Goal: Communication & Community: Answer question/provide support

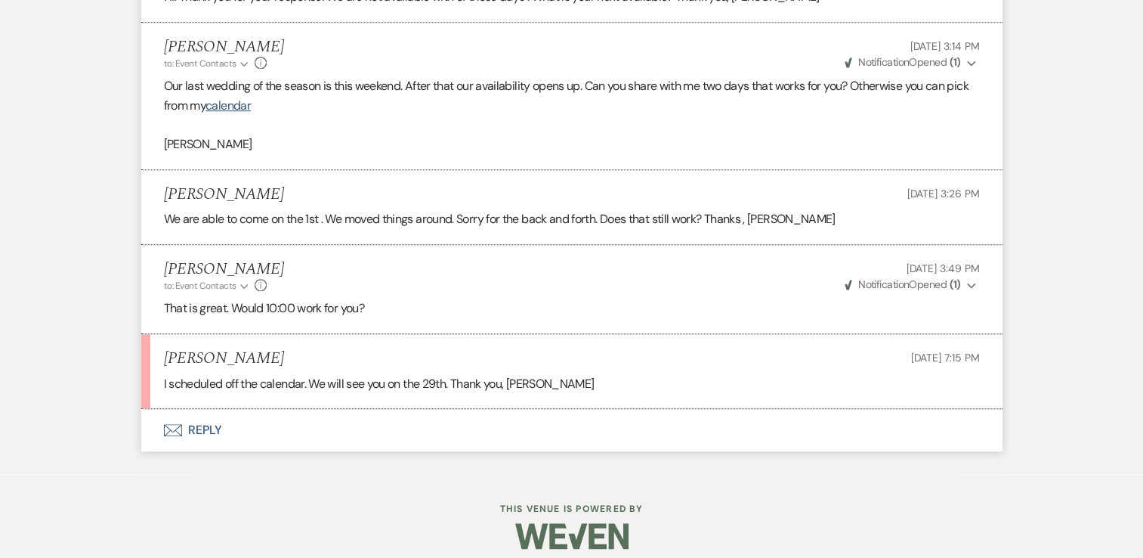
click at [215, 425] on button "Envelope Reply" at bounding box center [571, 430] width 861 height 42
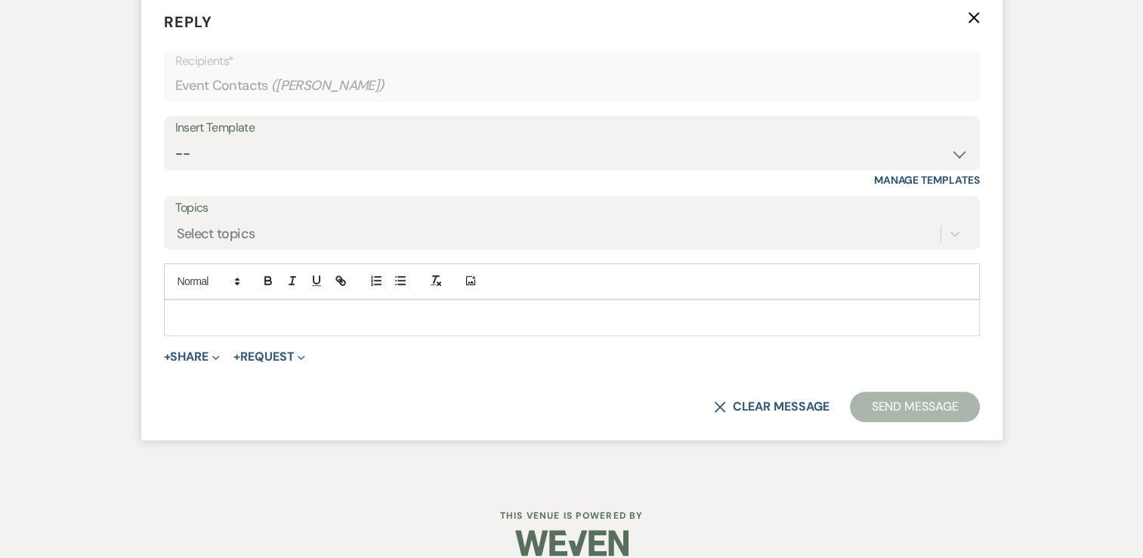
scroll to position [1686, 0]
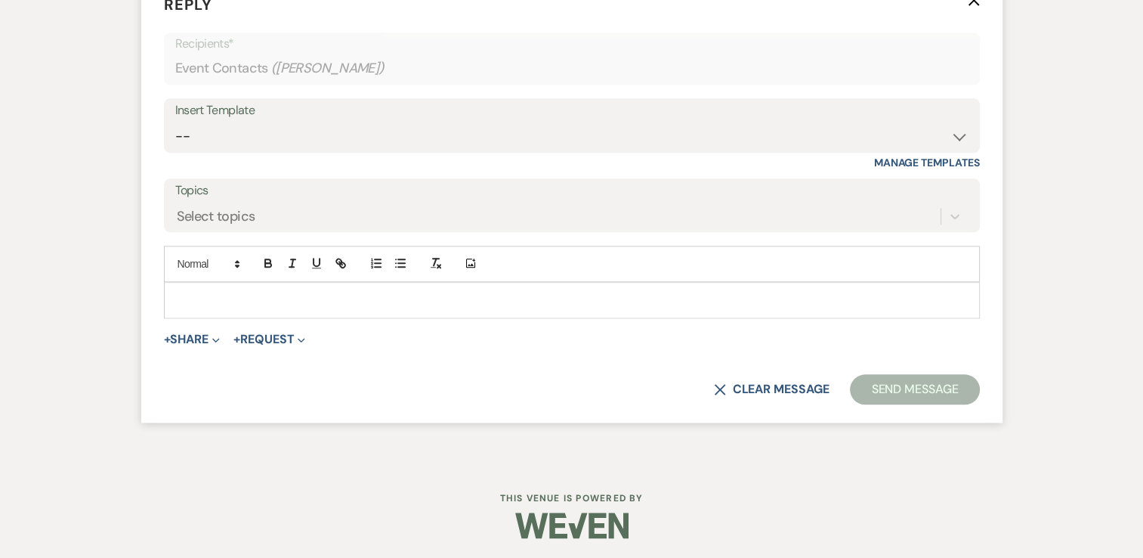
click at [294, 309] on div at bounding box center [572, 300] width 815 height 35
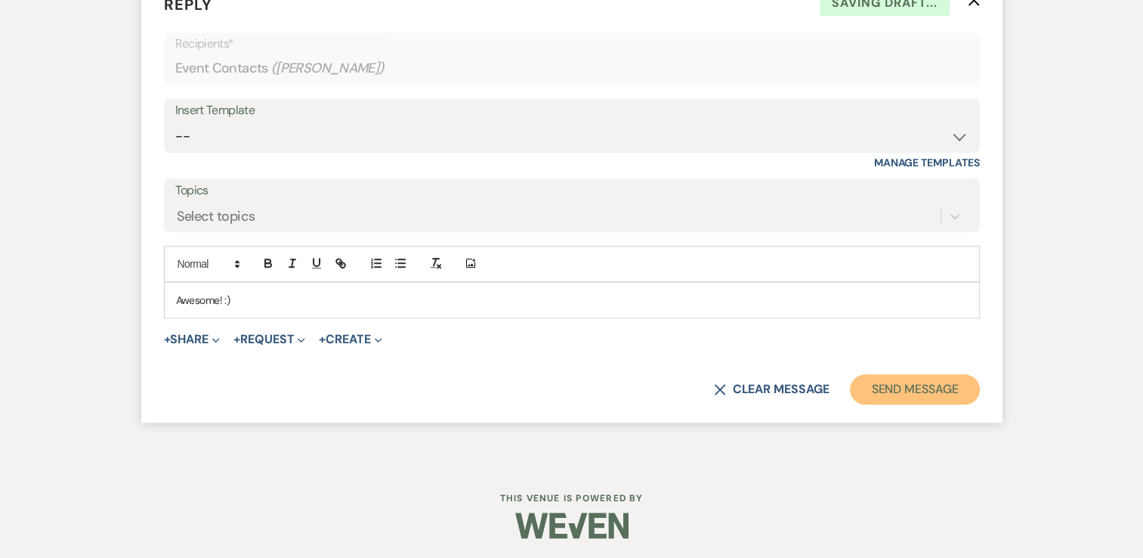
click at [937, 390] on button "Send Message" at bounding box center [914, 389] width 129 height 30
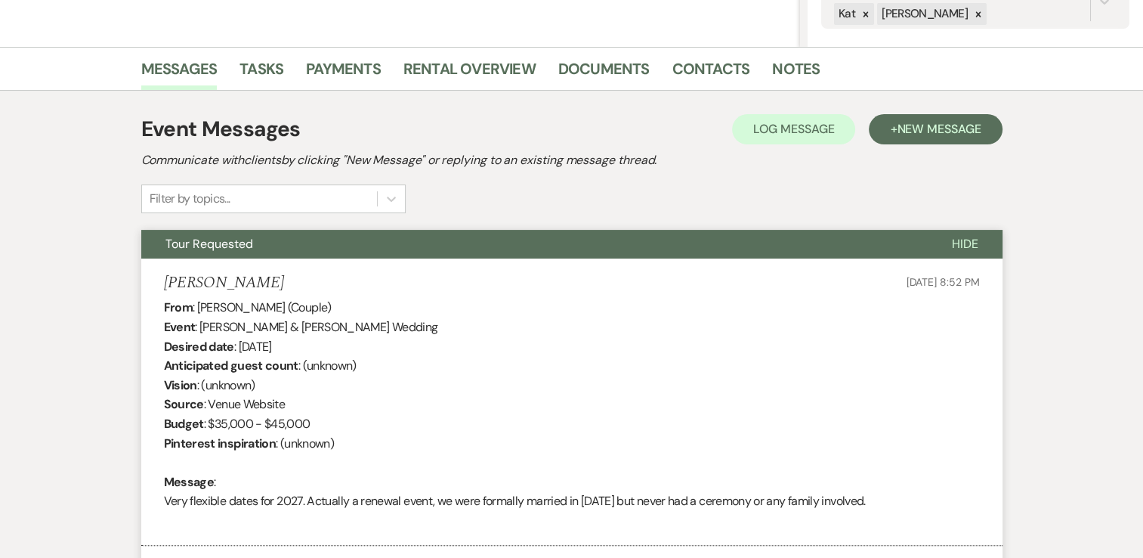
scroll to position [250, 0]
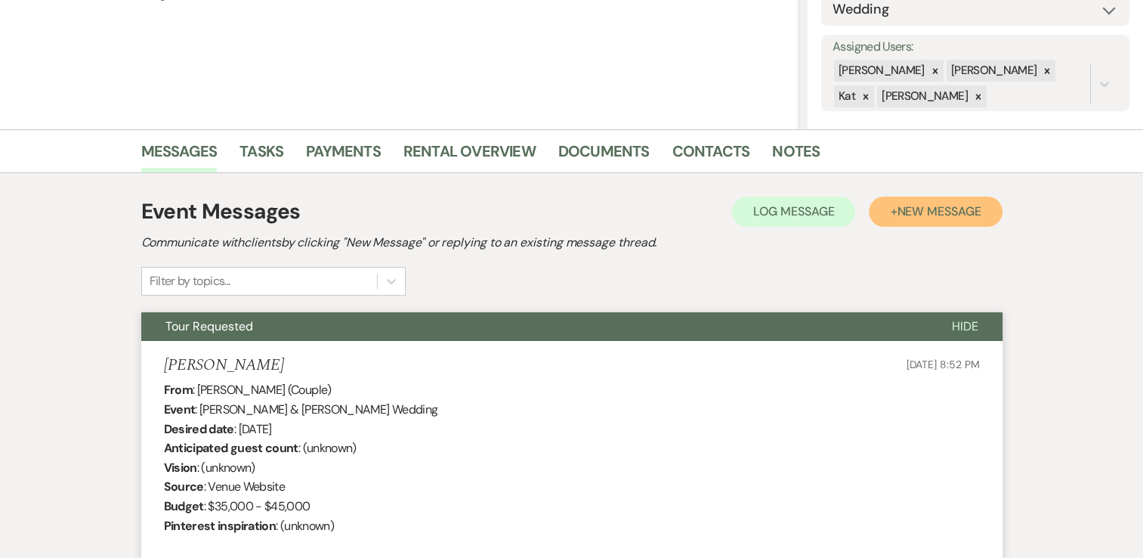
click at [931, 221] on button "+ New Message" at bounding box center [935, 211] width 133 height 30
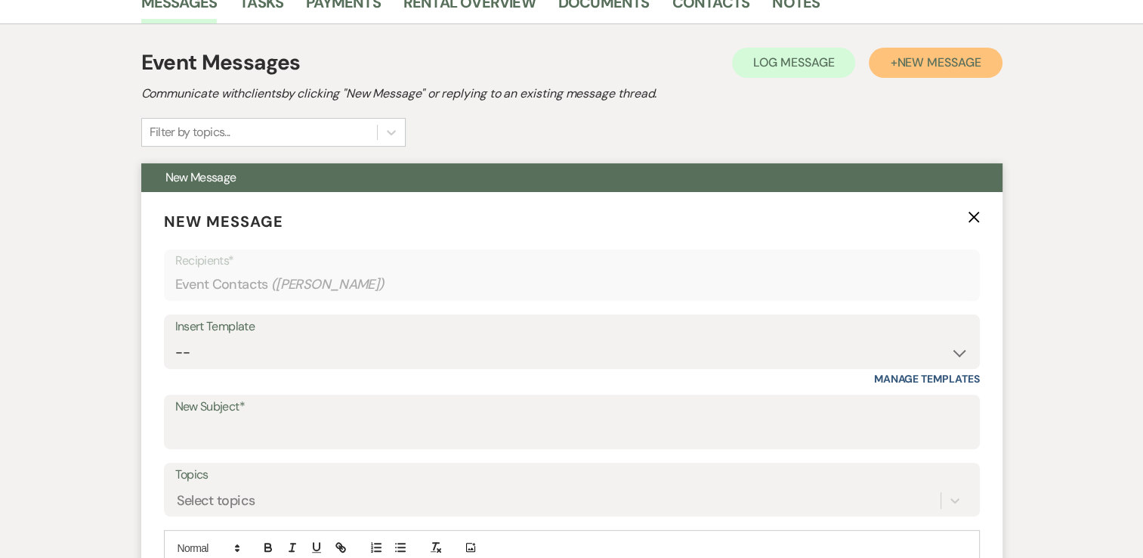
scroll to position [401, 0]
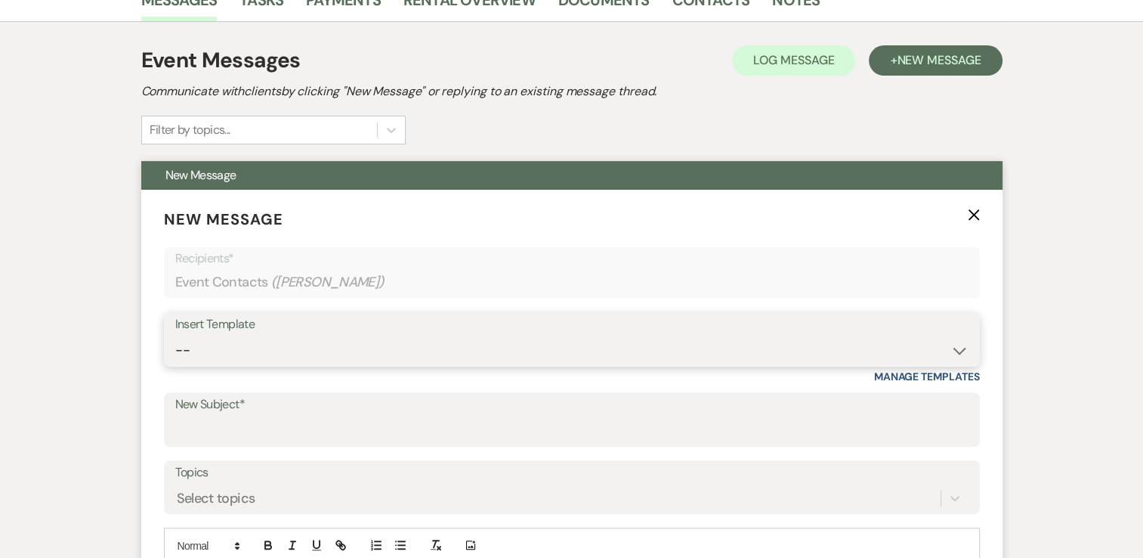
click at [252, 340] on select "-- Weven Planning Portal Introduction (Booked Events) Inquiry Response Welcome …" at bounding box center [571, 349] width 793 height 29
select select "4819"
click at [175, 335] on select "-- Weven Planning Portal Introduction (Booked Events) Inquiry Response Welcome …" at bounding box center [571, 349] width 793 height 29
type input "Brookledge Wedding Venue Tour"
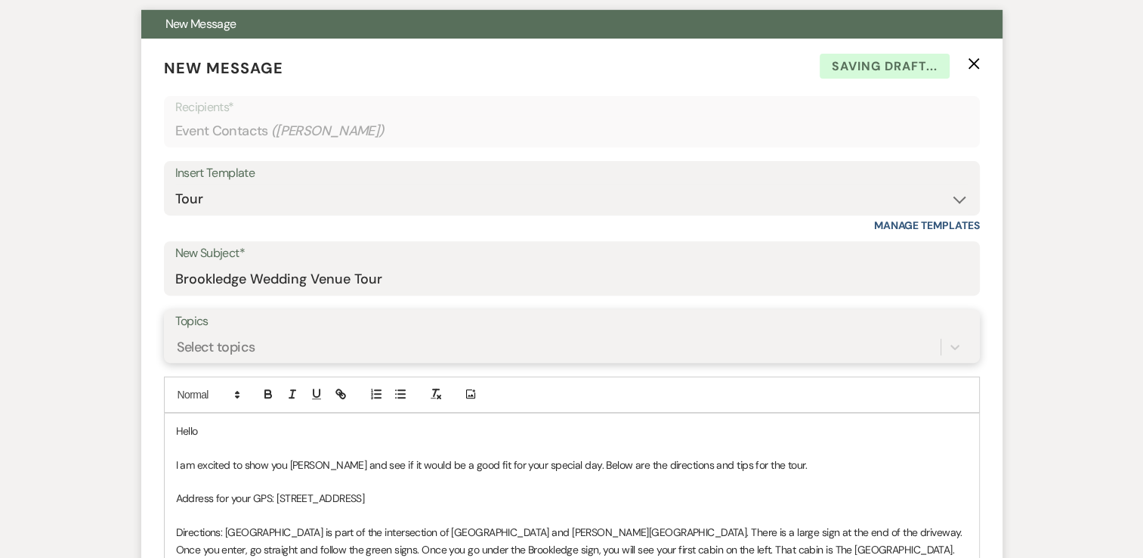
click at [293, 350] on div "Select topics" at bounding box center [571, 346] width 793 height 29
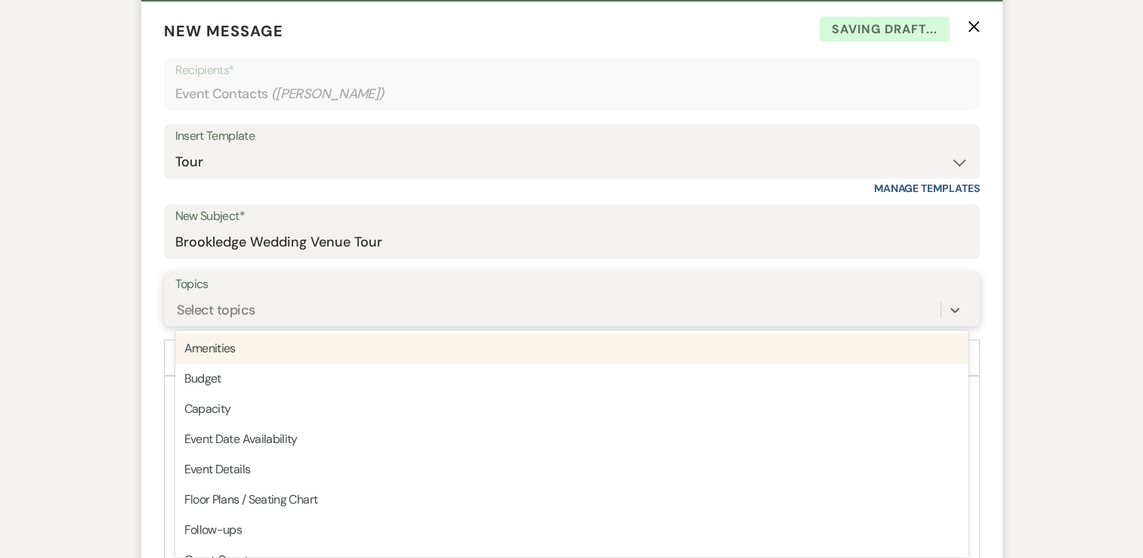
scroll to position [593, 0]
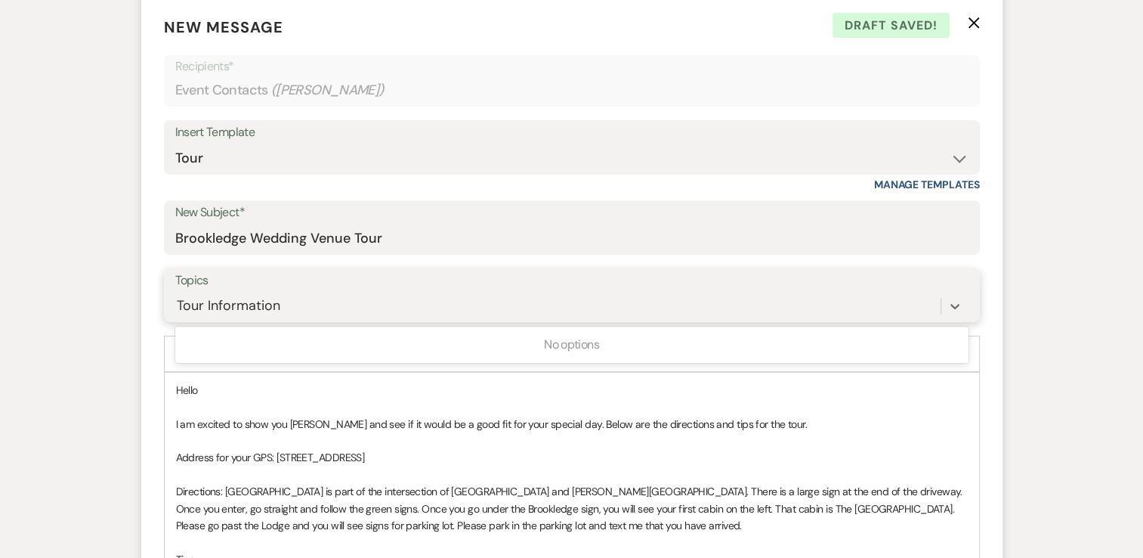
type input "Tour Information"
click at [305, 391] on p "Hello" at bounding box center [572, 390] width 792 height 17
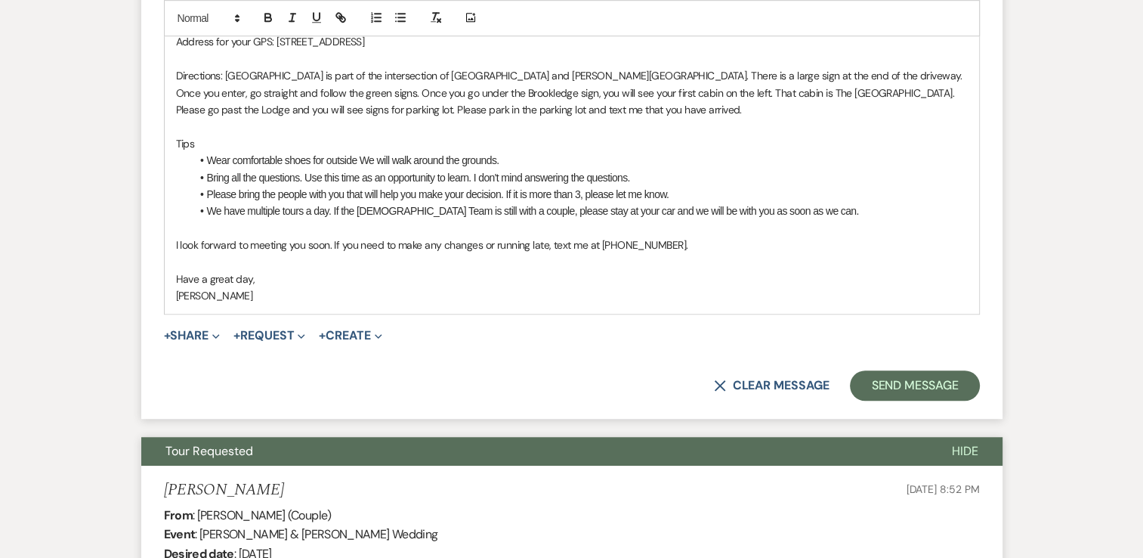
scroll to position [1046, 0]
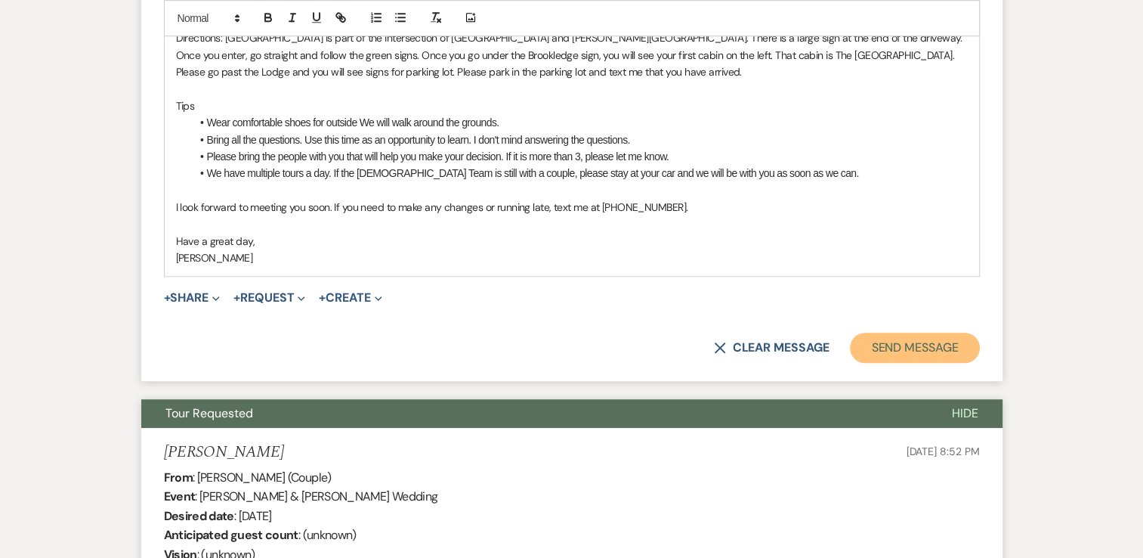
click at [910, 341] on button "Send Message" at bounding box center [914, 347] width 129 height 30
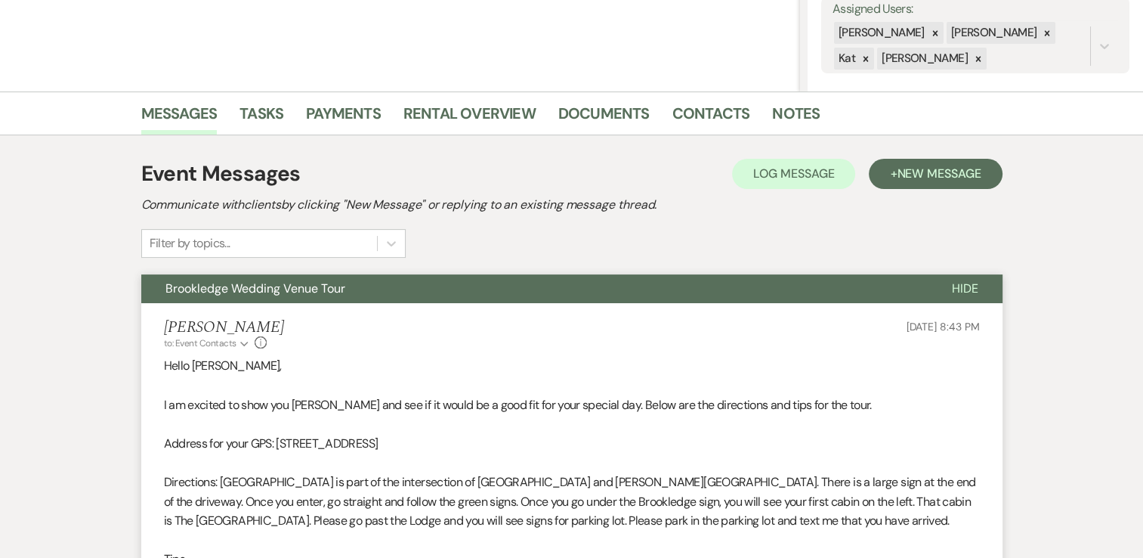
scroll to position [0, 0]
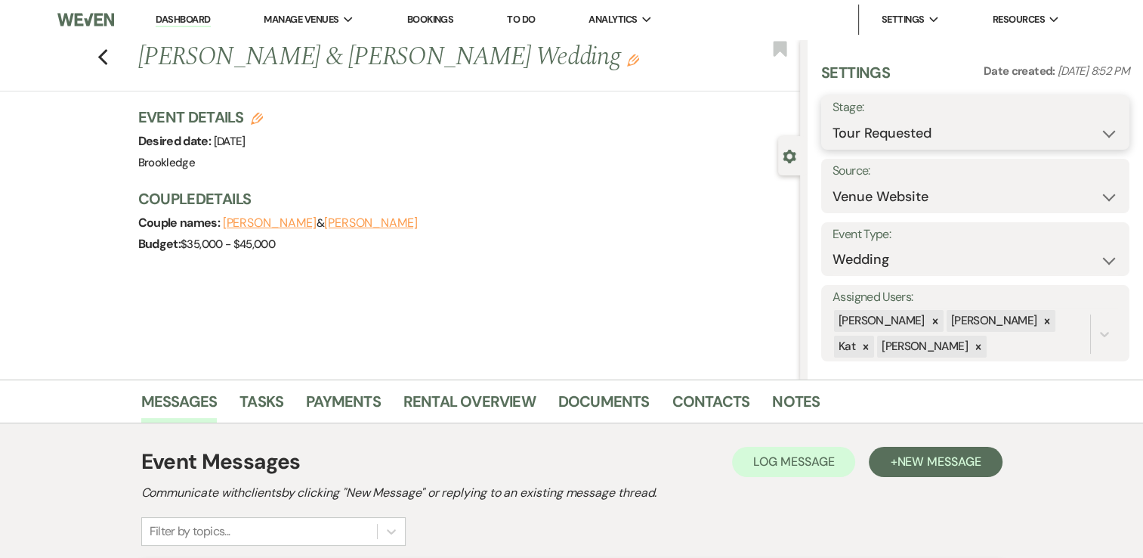
click at [1069, 123] on select "Inquiry Follow Up Tour Requested Tour Confirmed Toured Proposal Sent Booked Lost" at bounding box center [976, 133] width 286 height 29
select select "4"
click at [833, 119] on select "Inquiry Follow Up Tour Requested Tour Confirmed Toured Proposal Sent Booked Lost" at bounding box center [976, 133] width 286 height 29
click at [1091, 119] on button "Save" at bounding box center [1097, 122] width 63 height 30
click at [181, 20] on link "Dashboard" at bounding box center [183, 20] width 54 height 14
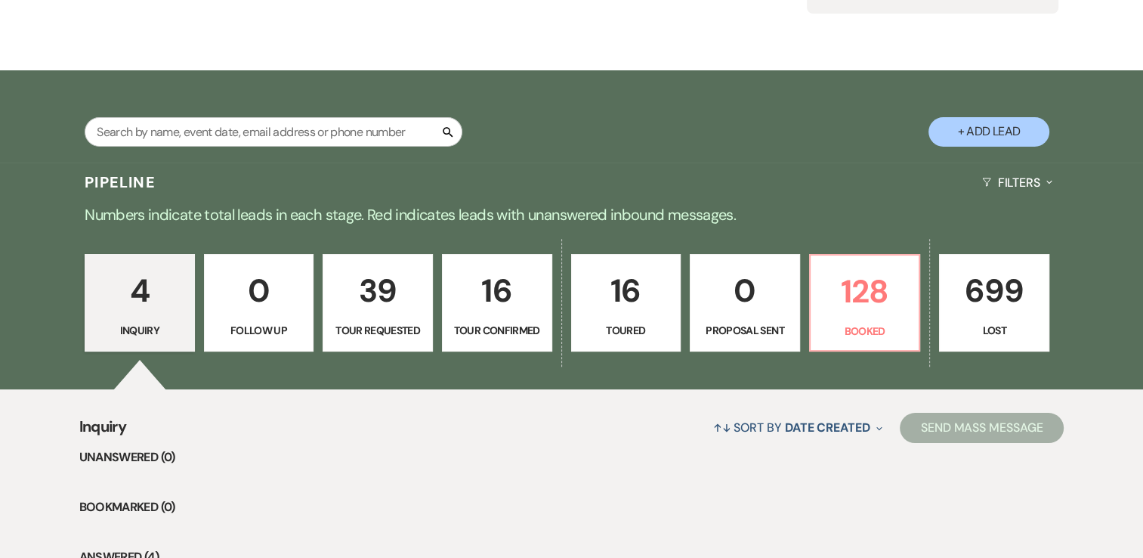
scroll to position [227, 0]
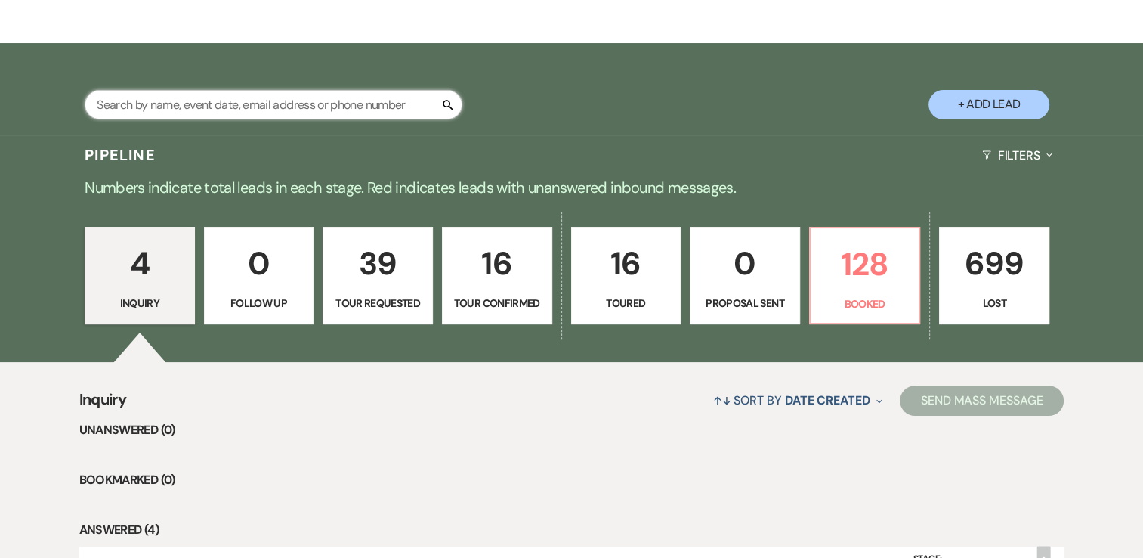
click at [350, 94] on input "text" at bounding box center [274, 104] width 378 height 29
click at [899, 269] on p "128" at bounding box center [865, 264] width 91 height 51
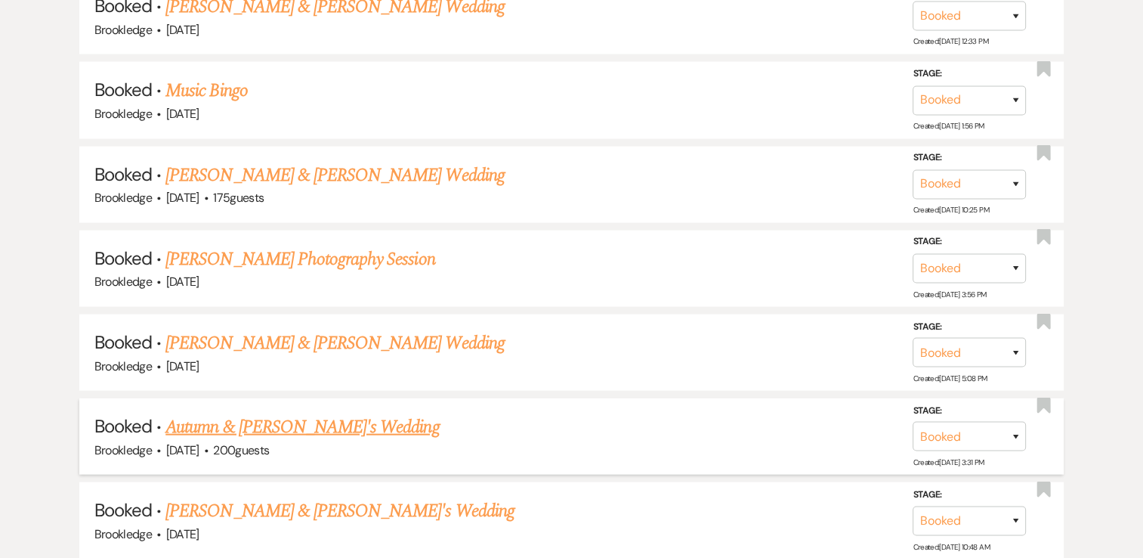
scroll to position [8828, 0]
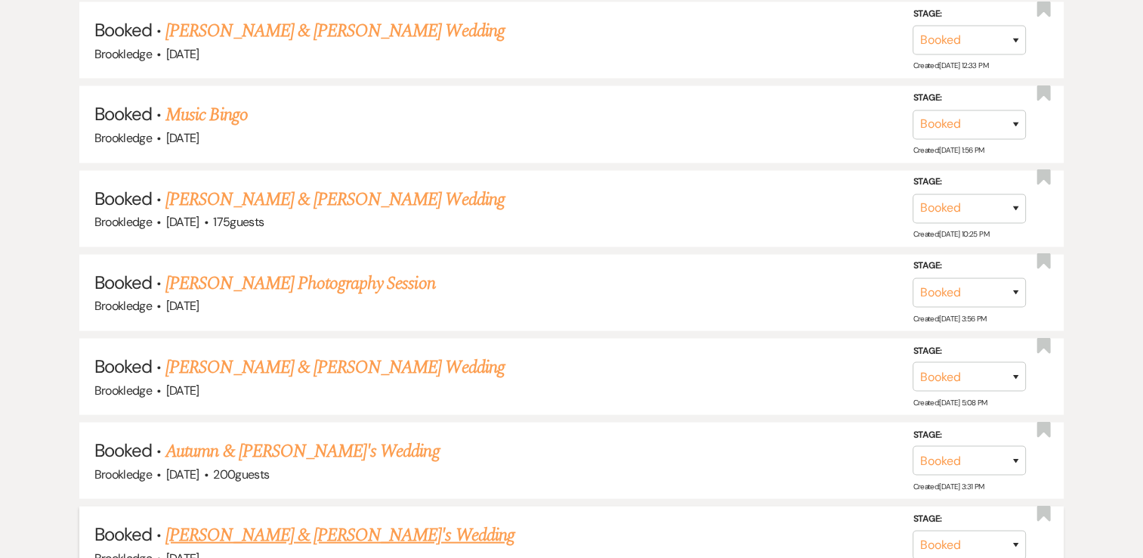
click at [291, 521] on link "[PERSON_NAME] & [PERSON_NAME]'s Wedding" at bounding box center [339, 534] width 349 height 27
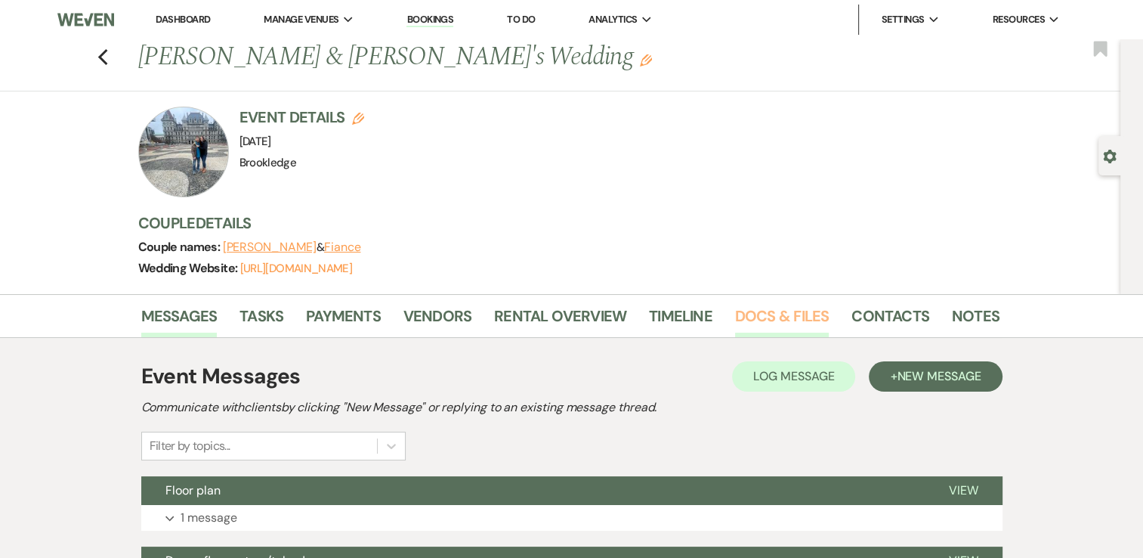
click at [795, 311] on link "Docs & Files" at bounding box center [782, 320] width 94 height 33
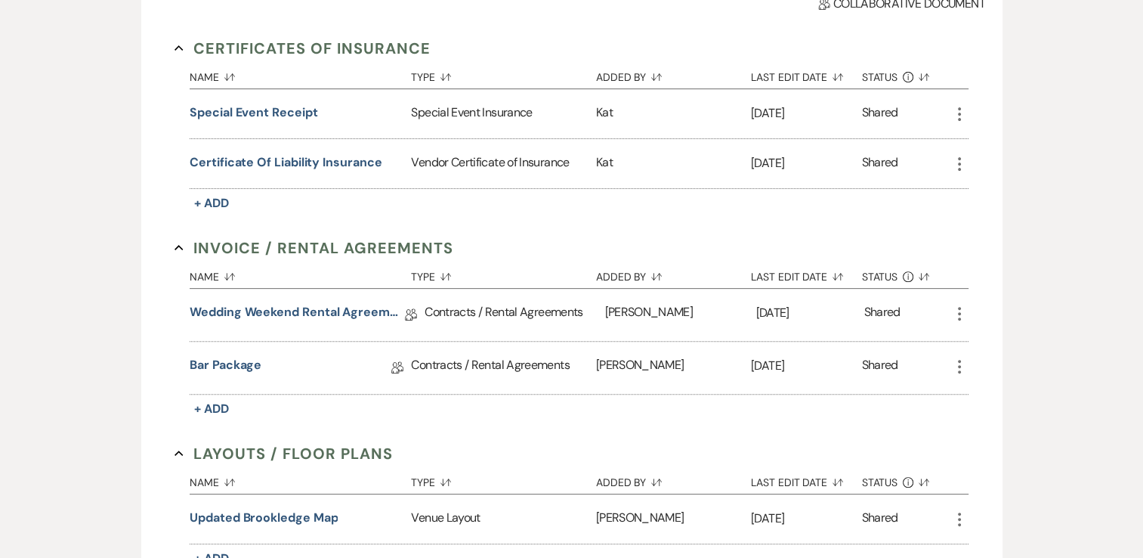
scroll to position [453, 0]
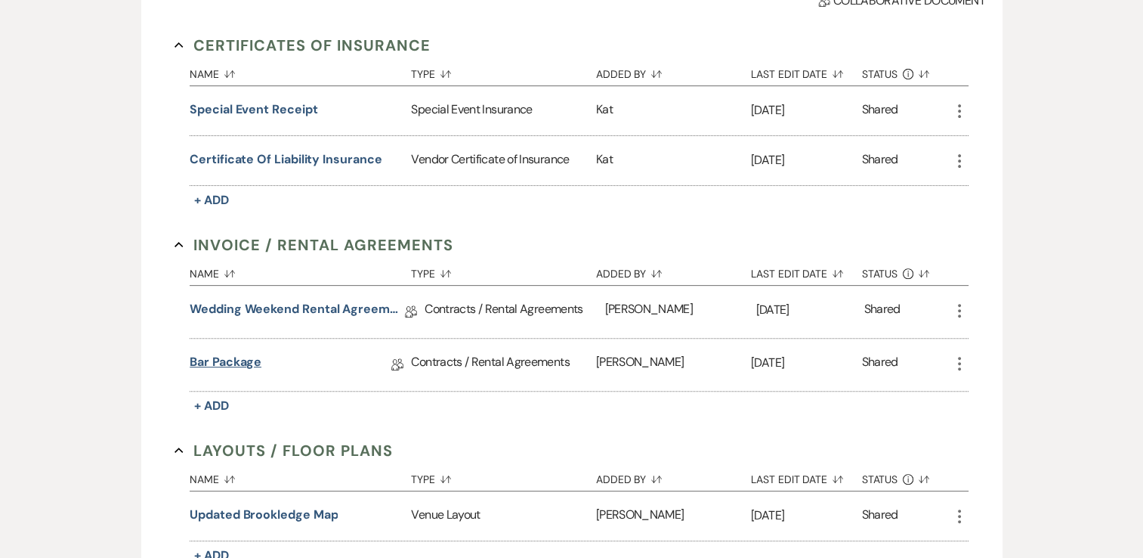
click at [235, 360] on link "Bar Package" at bounding box center [226, 364] width 72 height 23
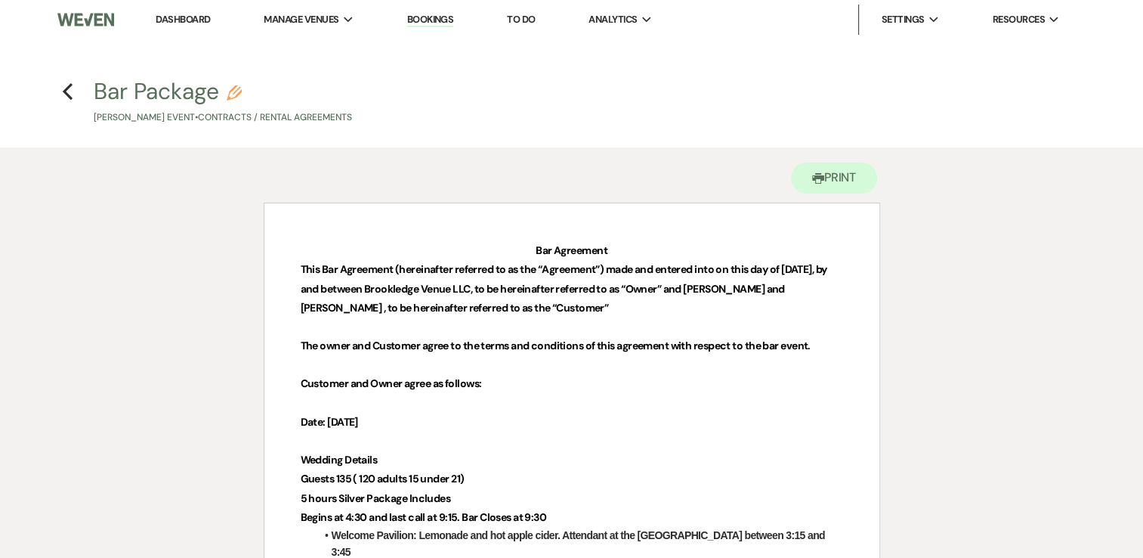
click at [196, 20] on link "Dashboard" at bounding box center [183, 19] width 54 height 13
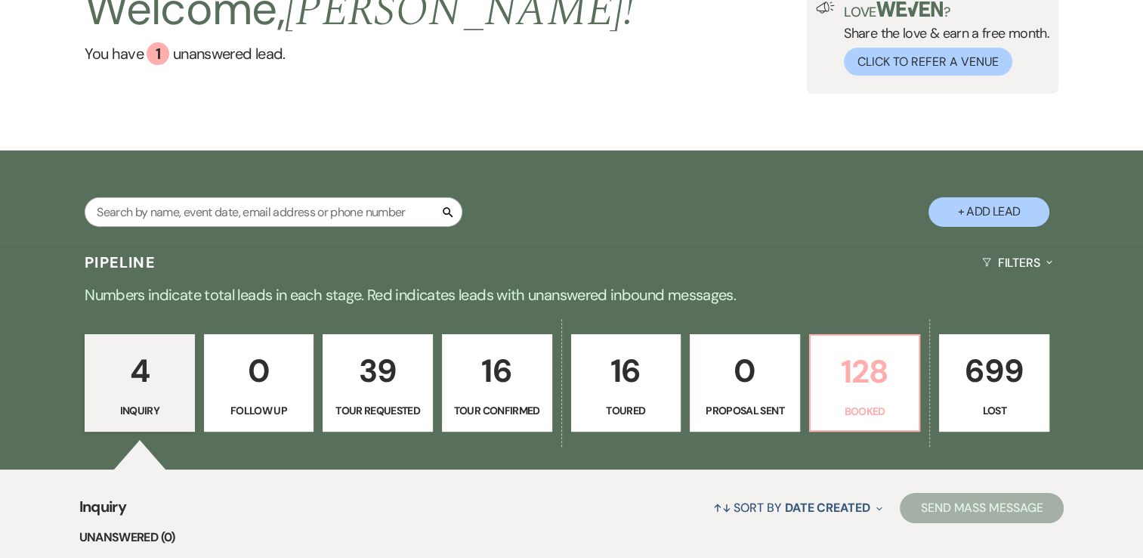
scroll to position [151, 0]
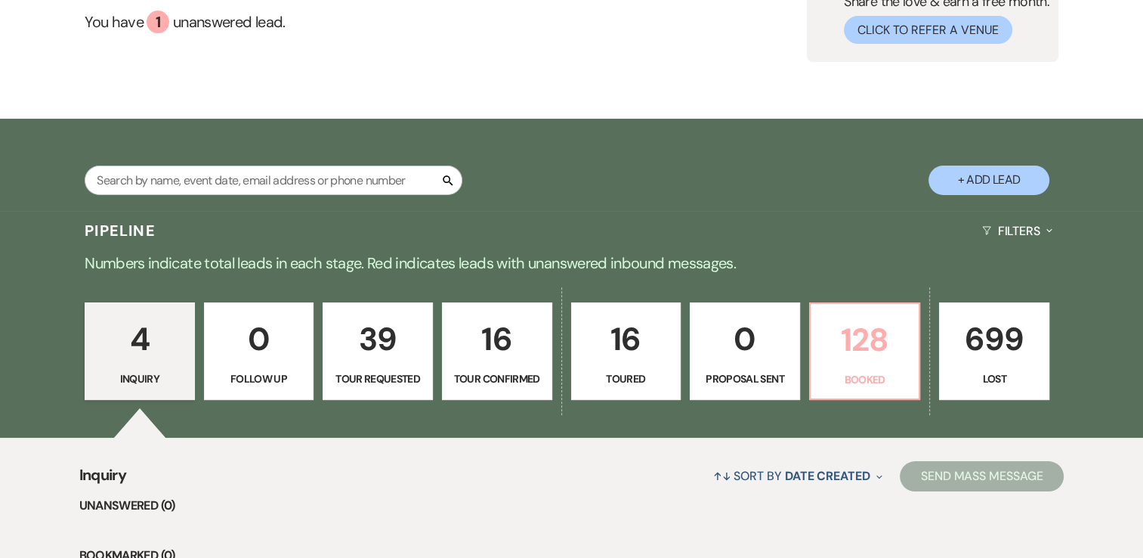
click at [879, 343] on p "128" at bounding box center [865, 339] width 91 height 51
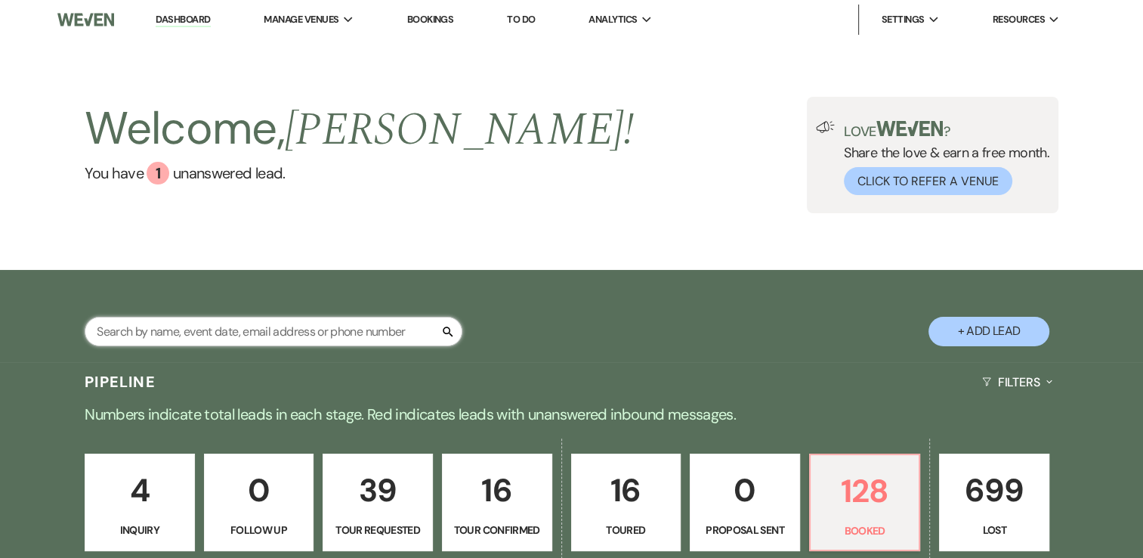
click at [314, 331] on input "text" at bounding box center [274, 331] width 378 height 29
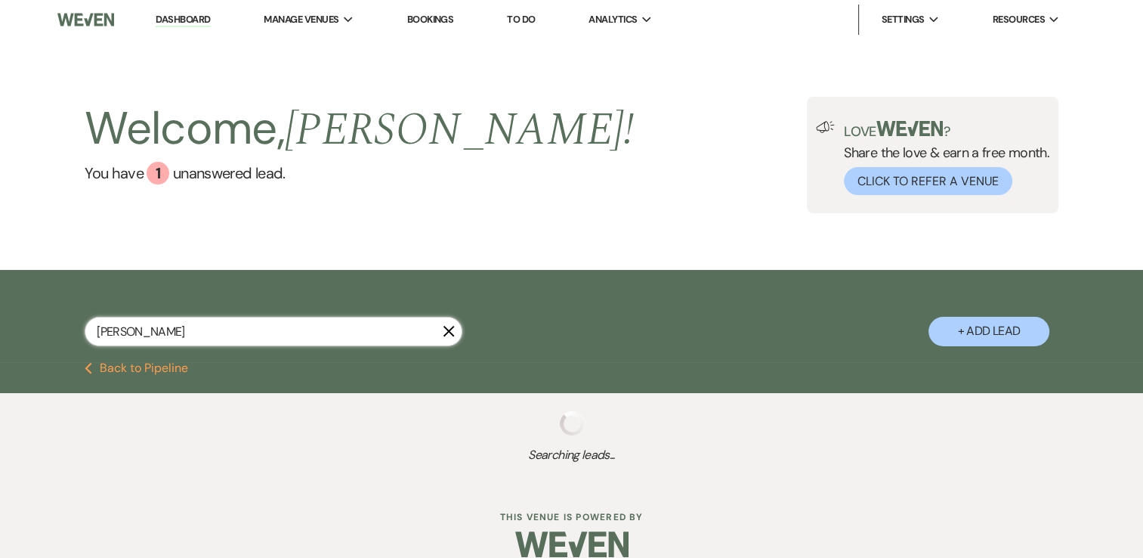
type input "[PERSON_NAME]"
select select "8"
select select "5"
select select "8"
select select "7"
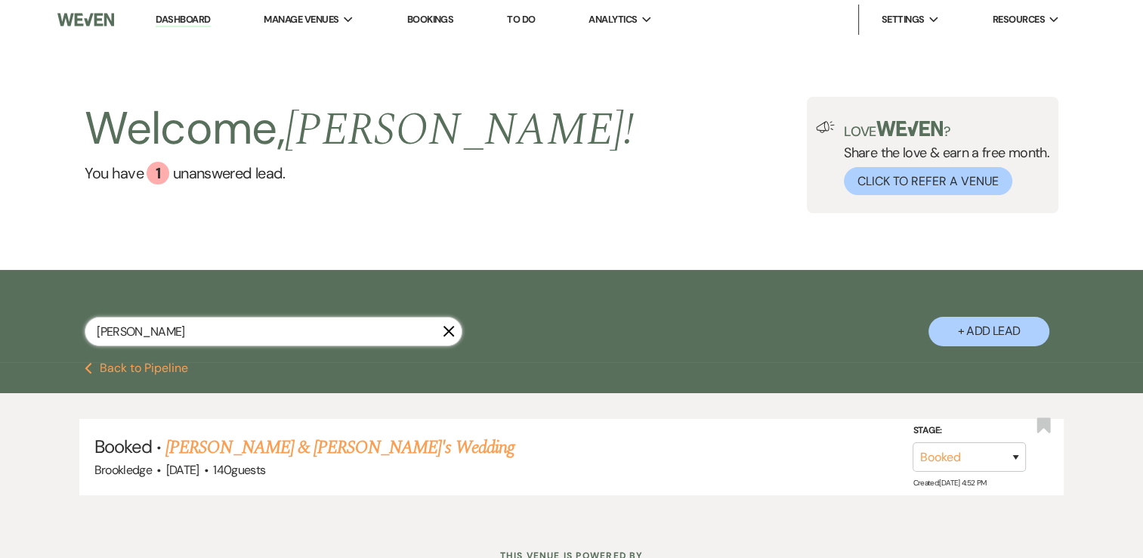
type input "[PERSON_NAME]"
click at [330, 444] on link "[PERSON_NAME] & [PERSON_NAME]'s Wedding" at bounding box center [339, 447] width 349 height 27
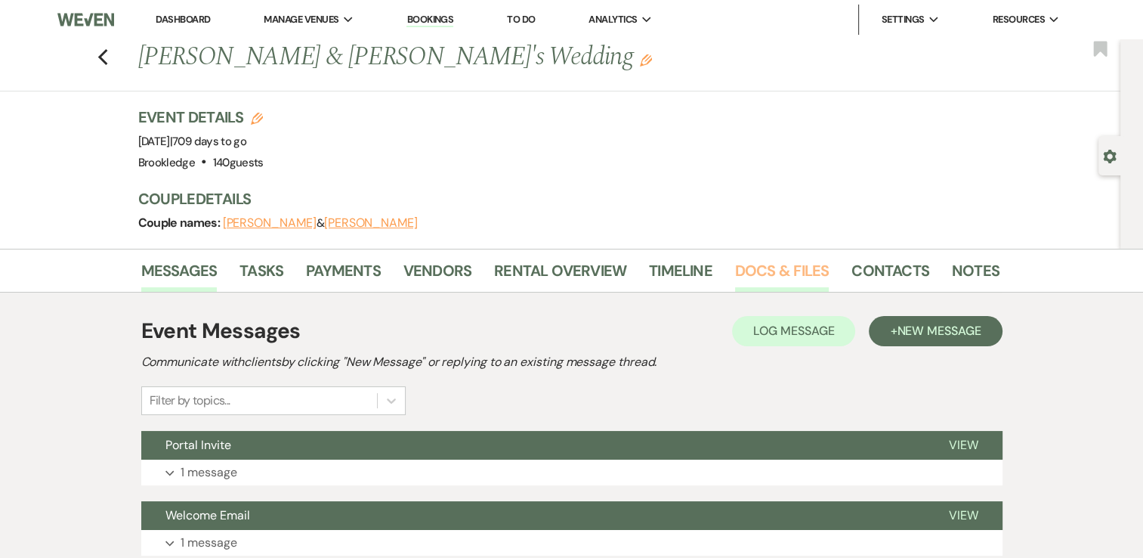
click at [738, 274] on link "Docs & Files" at bounding box center [782, 274] width 94 height 33
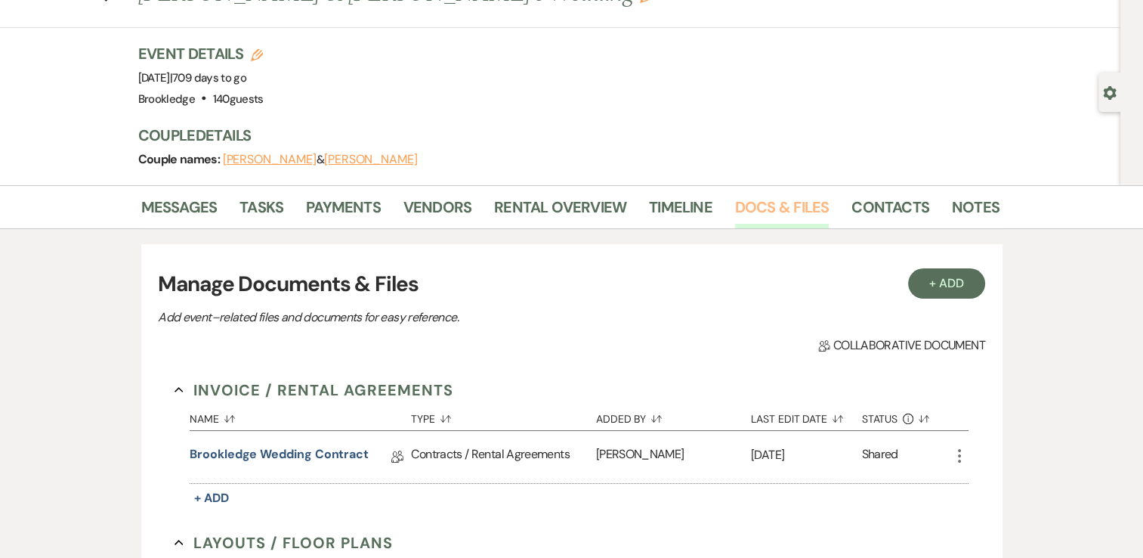
scroll to position [302, 0]
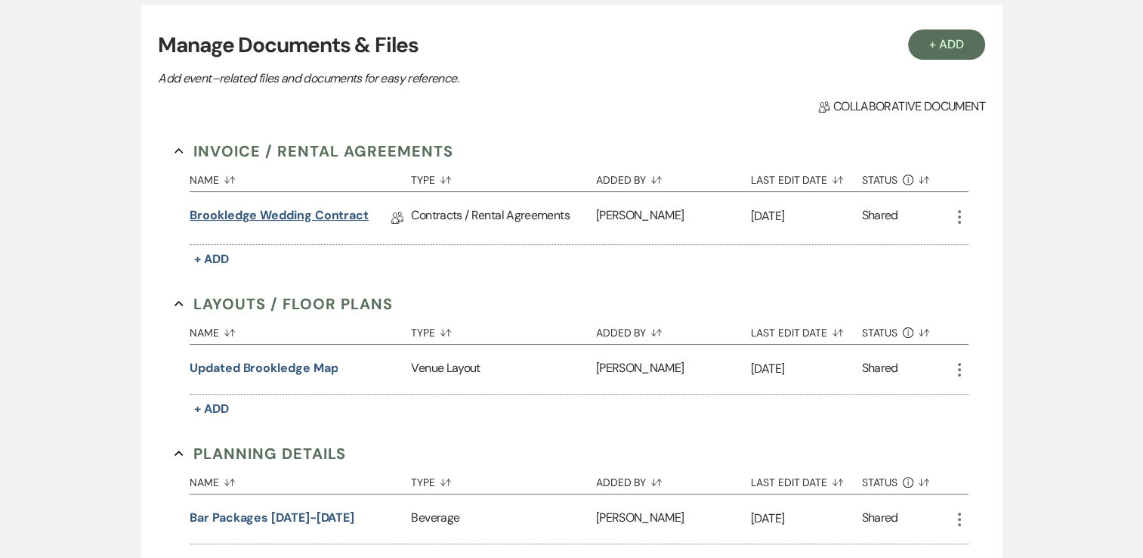
click at [294, 215] on link "Brookledge Wedding Contract" at bounding box center [279, 217] width 179 height 23
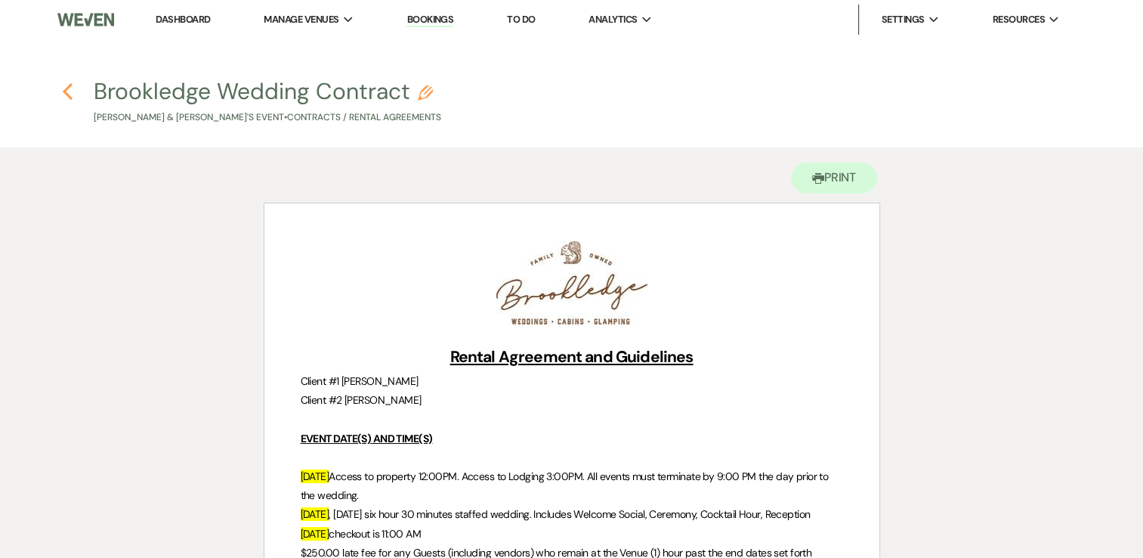
click at [66, 92] on icon "Previous" at bounding box center [67, 91] width 11 height 18
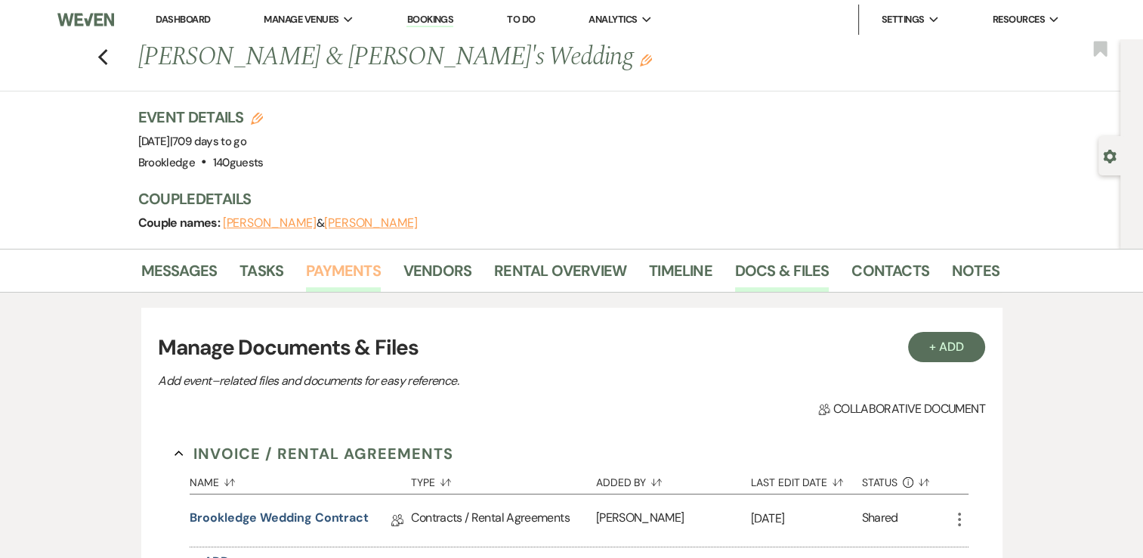
click at [329, 267] on link "Payments" at bounding box center [343, 274] width 75 height 33
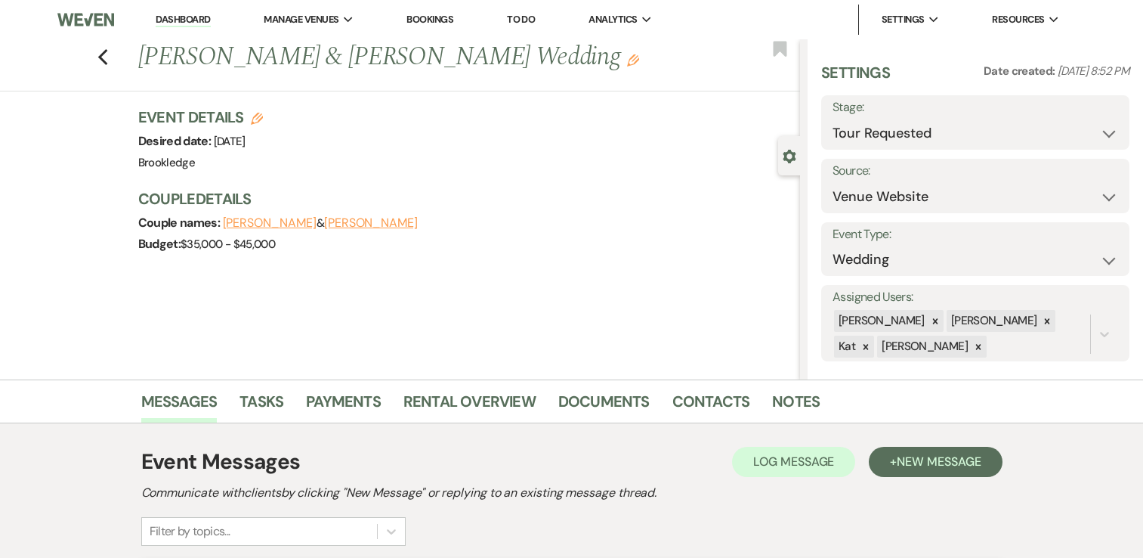
select select "2"
select select "5"
